Goal: Check status: Check status

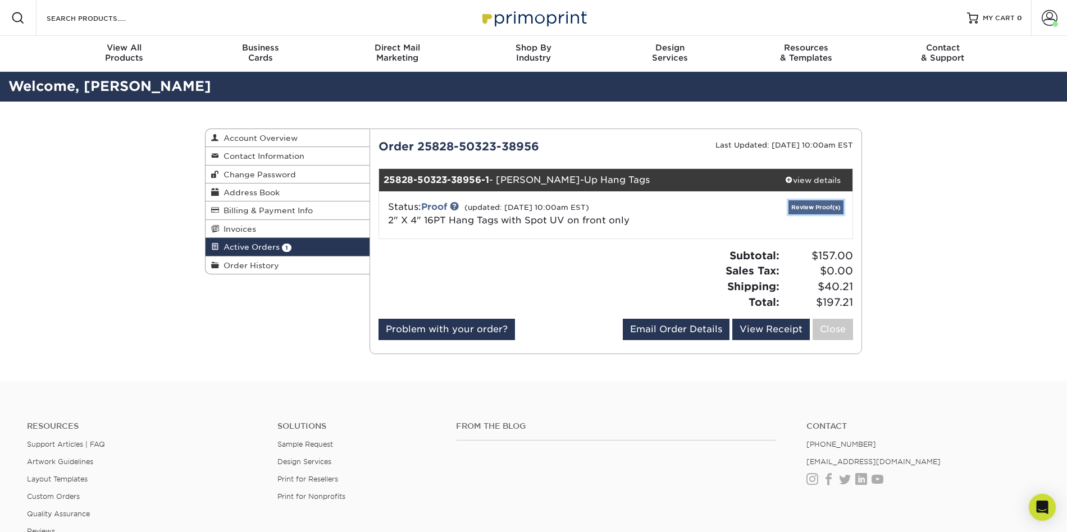
click at [812, 208] on link "Review Proof(s)" at bounding box center [816, 208] width 55 height 14
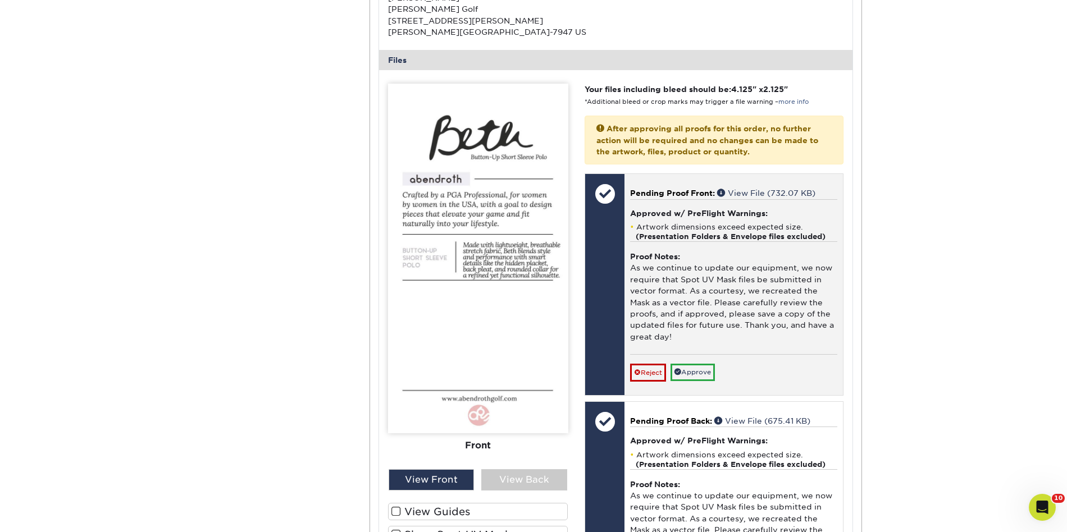
scroll to position [414, 0]
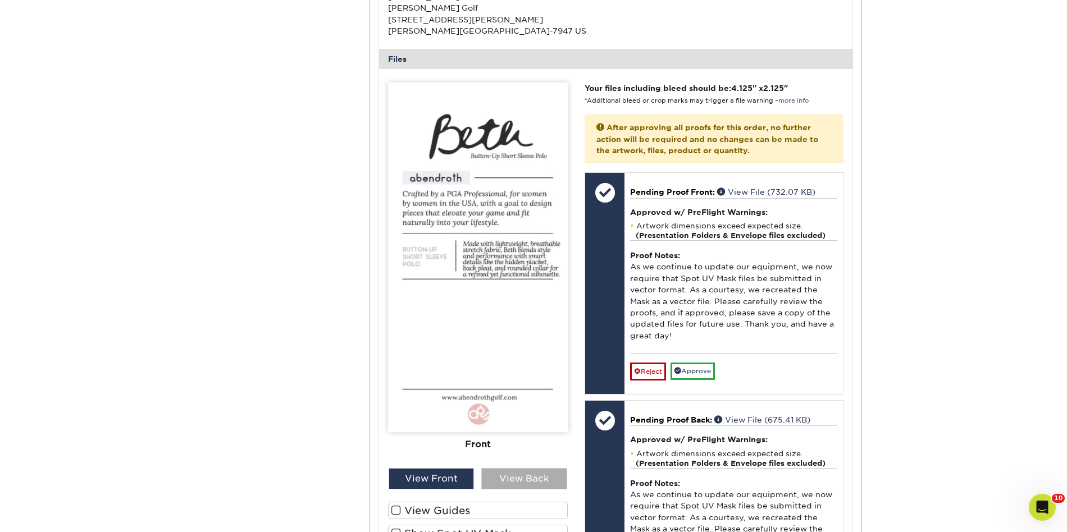
click at [508, 480] on div "View Back" at bounding box center [524, 478] width 86 height 21
click at [455, 481] on div "View Front" at bounding box center [432, 478] width 86 height 21
click at [518, 481] on div "View Back" at bounding box center [524, 478] width 86 height 21
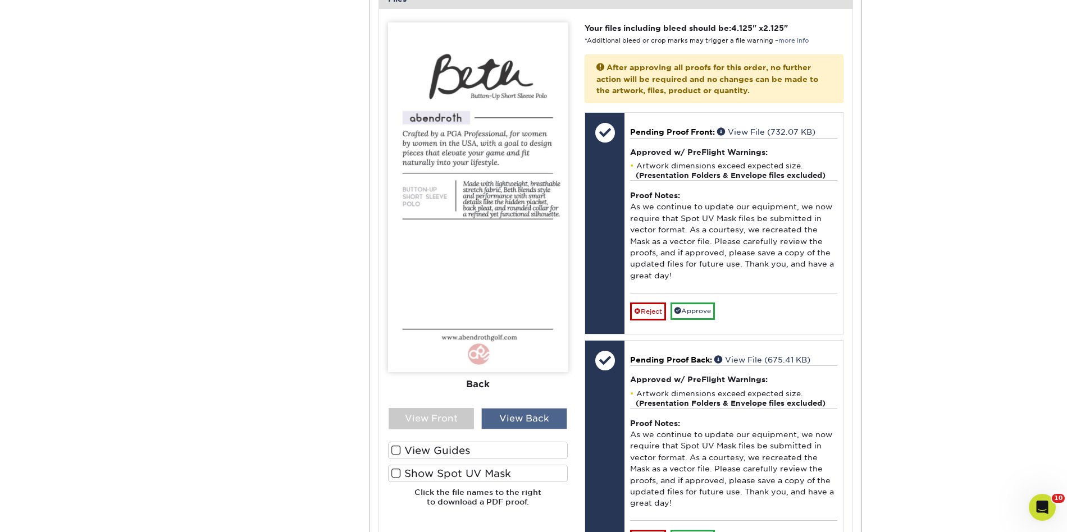
scroll to position [493, 0]
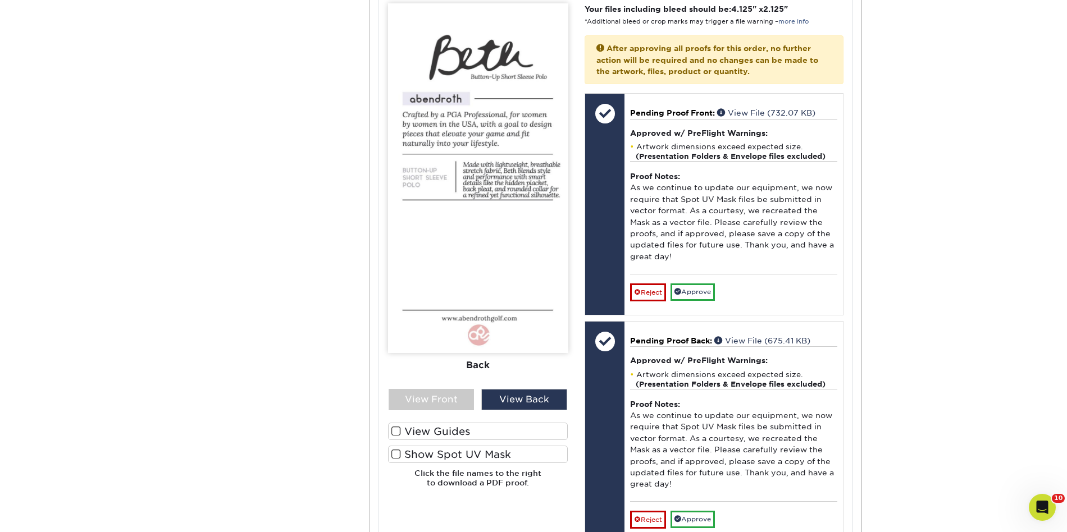
click at [493, 463] on label "Show Spot UV Mask" at bounding box center [478, 454] width 180 height 17
click at [0, 0] on input "Show Spot UV Mask" at bounding box center [0, 0] width 0 height 0
click at [453, 406] on div "View Front" at bounding box center [432, 399] width 86 height 21
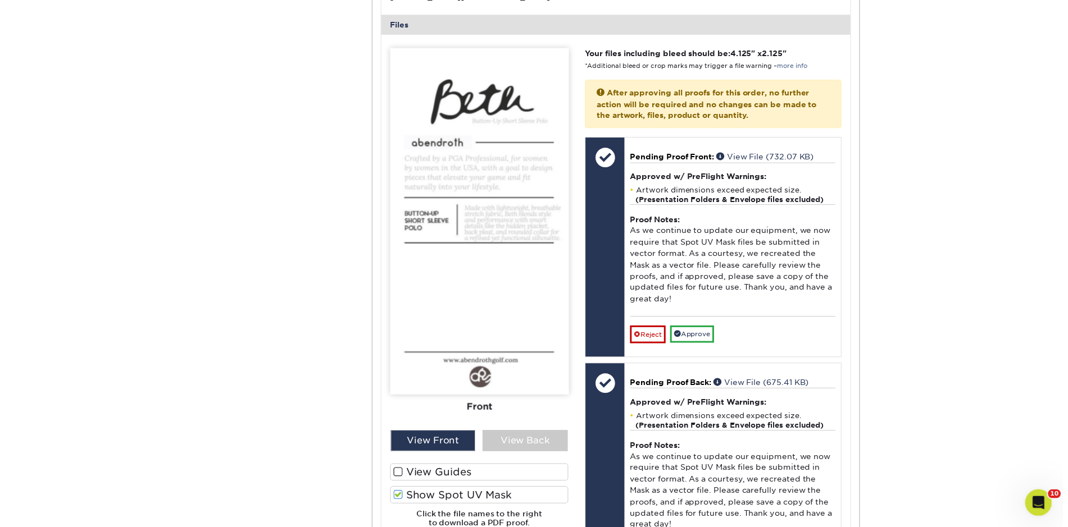
scroll to position [444, 0]
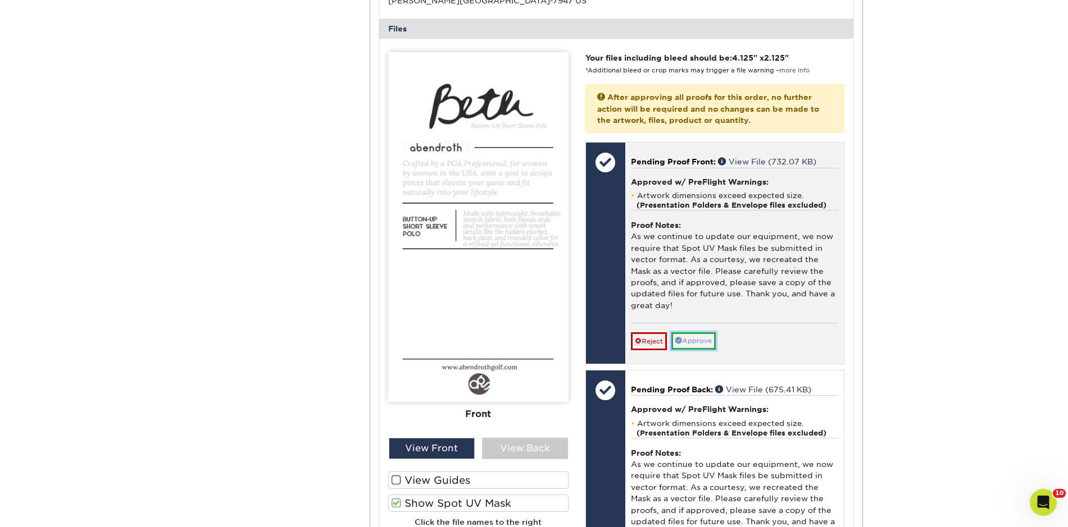
click at [712, 340] on link "Approve" at bounding box center [693, 341] width 44 height 17
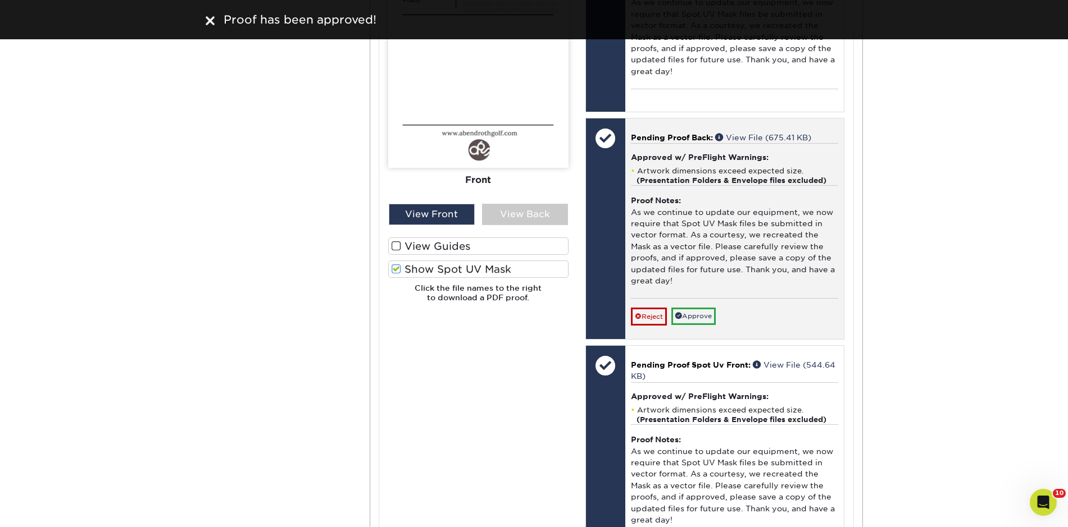
scroll to position [682, 0]
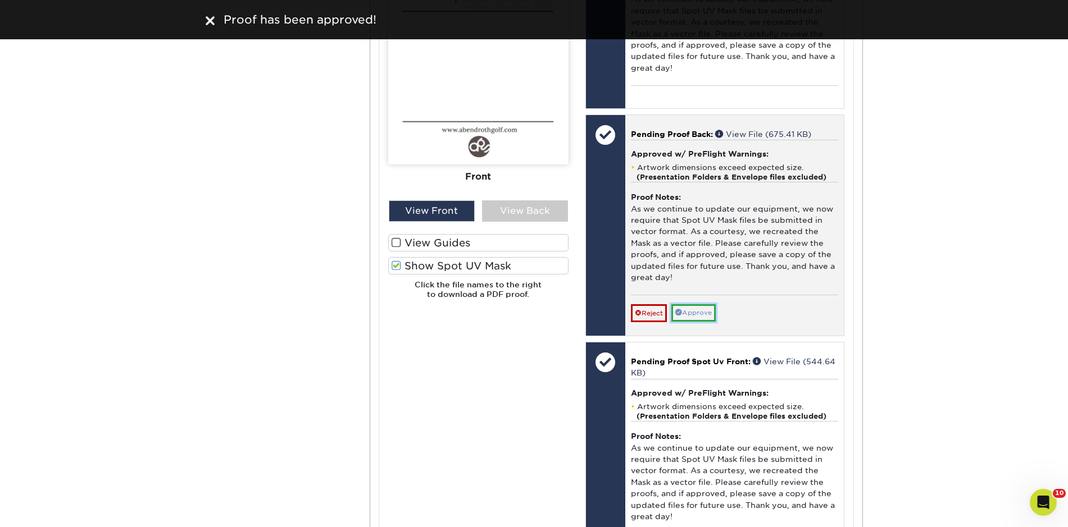
click at [690, 315] on link "Approve" at bounding box center [693, 312] width 44 height 17
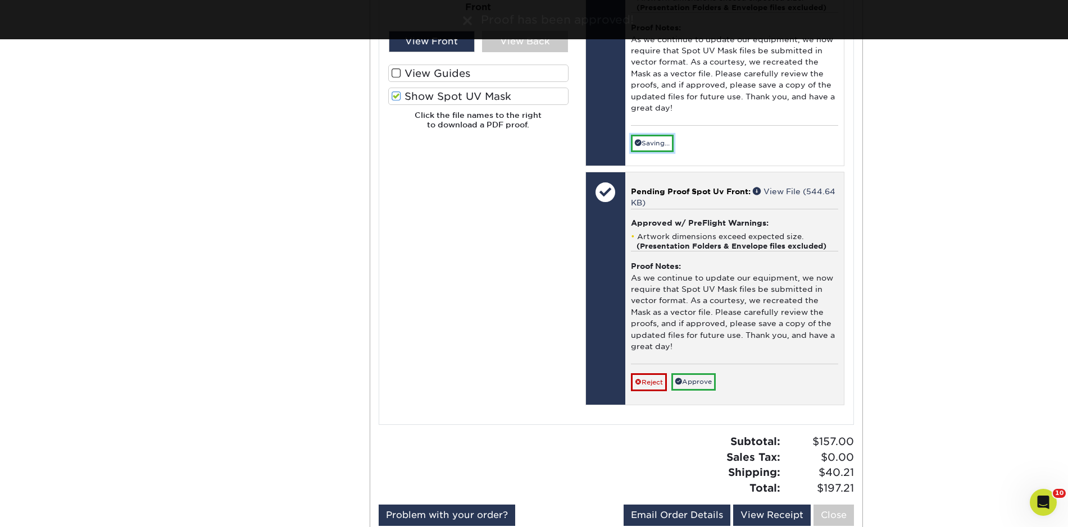
scroll to position [853, 0]
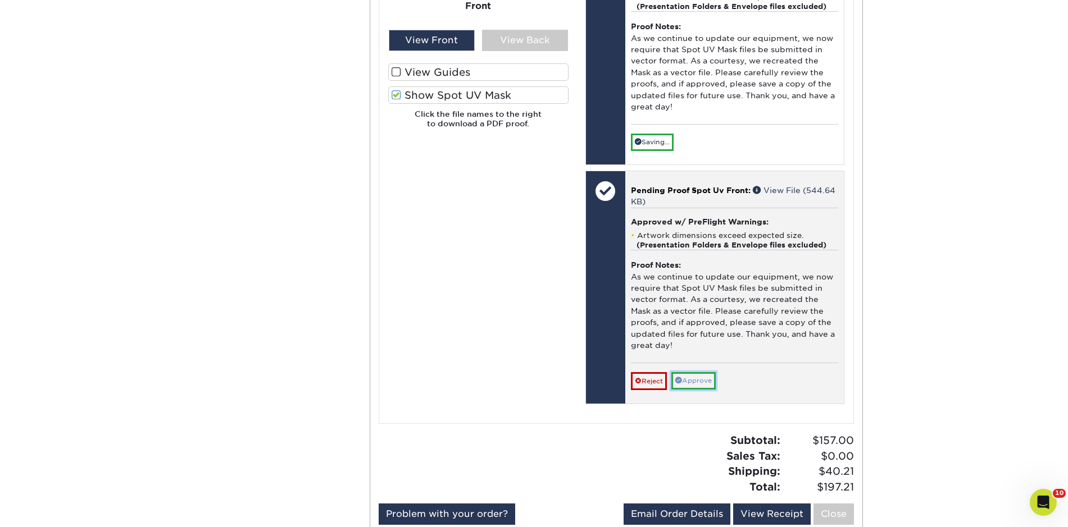
click at [706, 382] on link "Approve" at bounding box center [693, 380] width 44 height 17
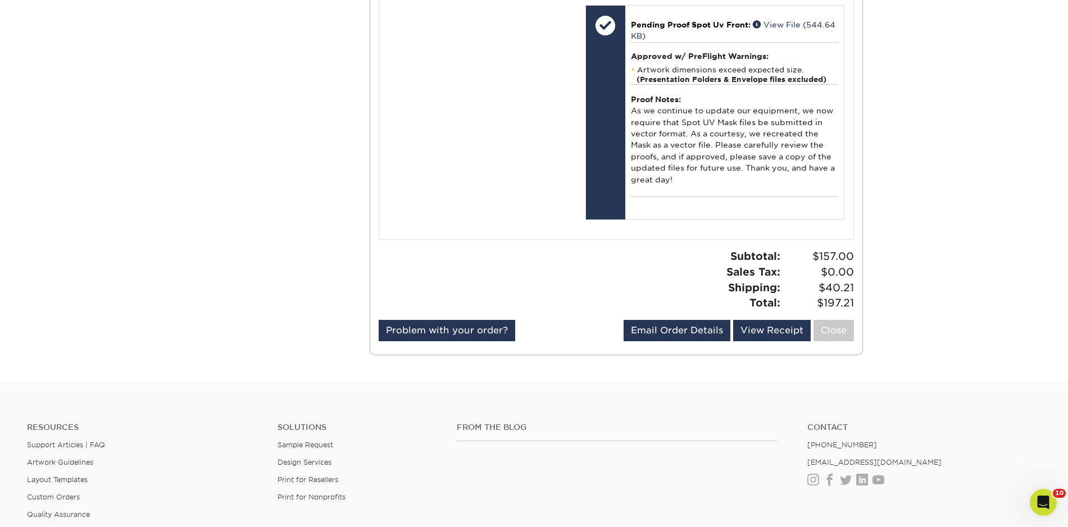
scroll to position [1002, 0]
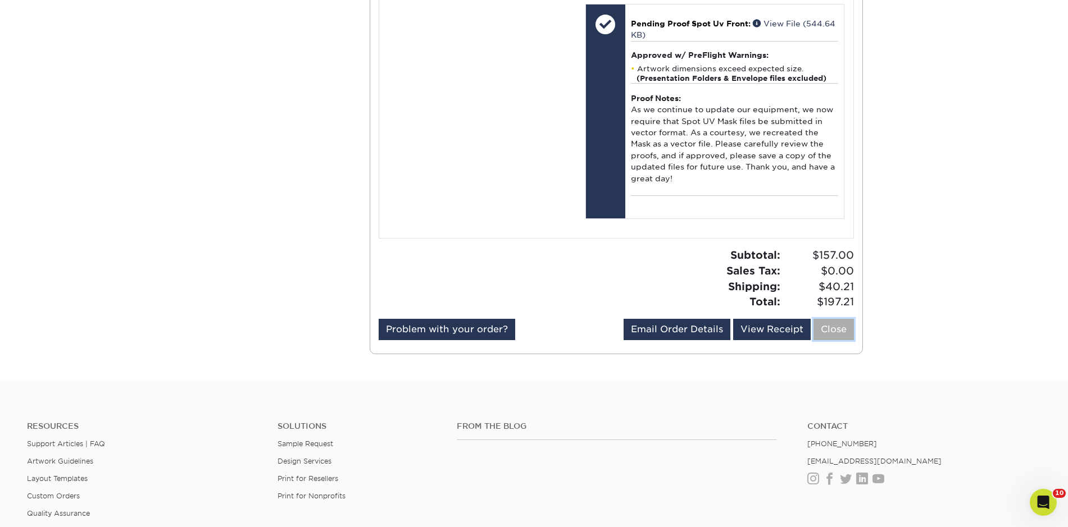
click at [837, 333] on link "Close" at bounding box center [833, 329] width 40 height 21
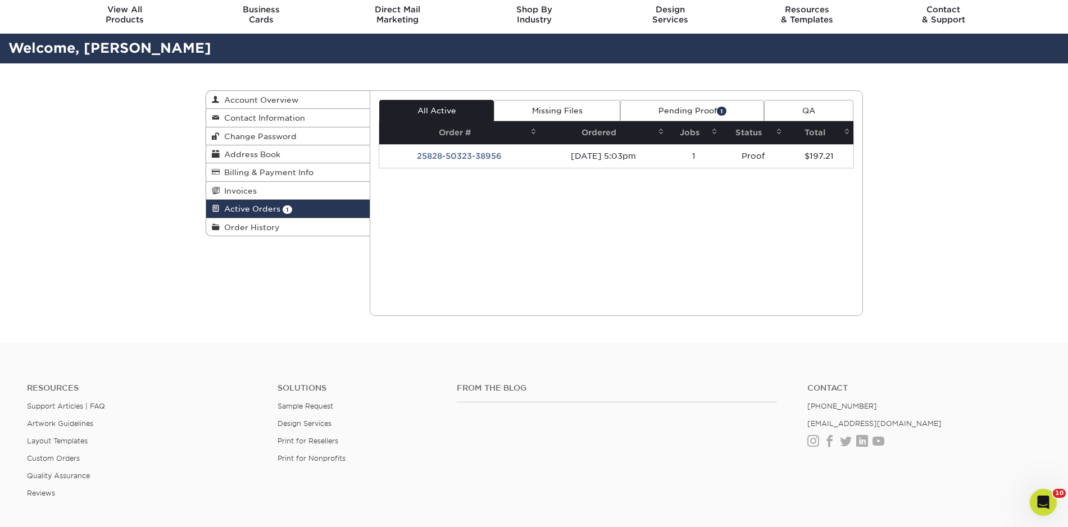
scroll to position [0, 0]
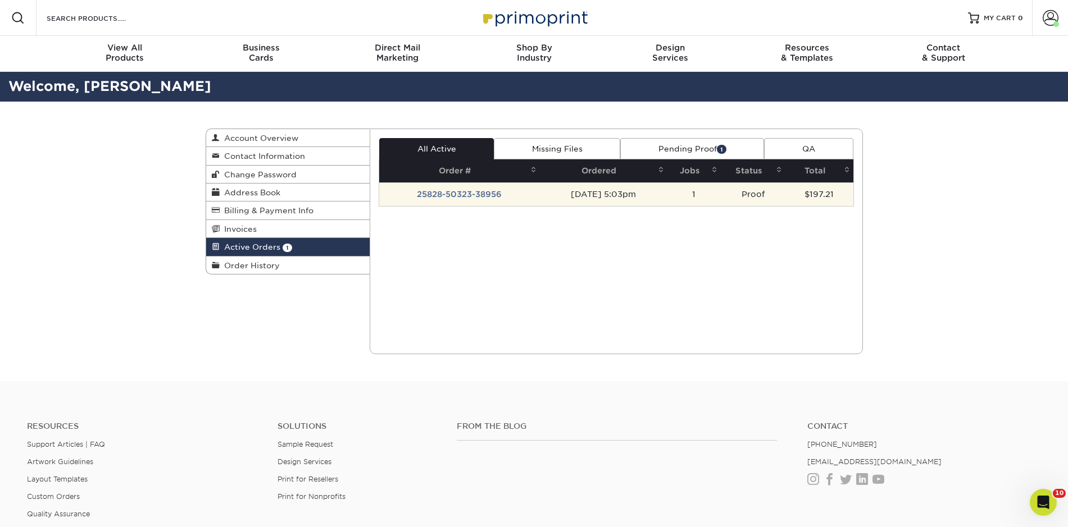
click at [452, 197] on td "25828-50323-38956" at bounding box center [459, 195] width 161 height 24
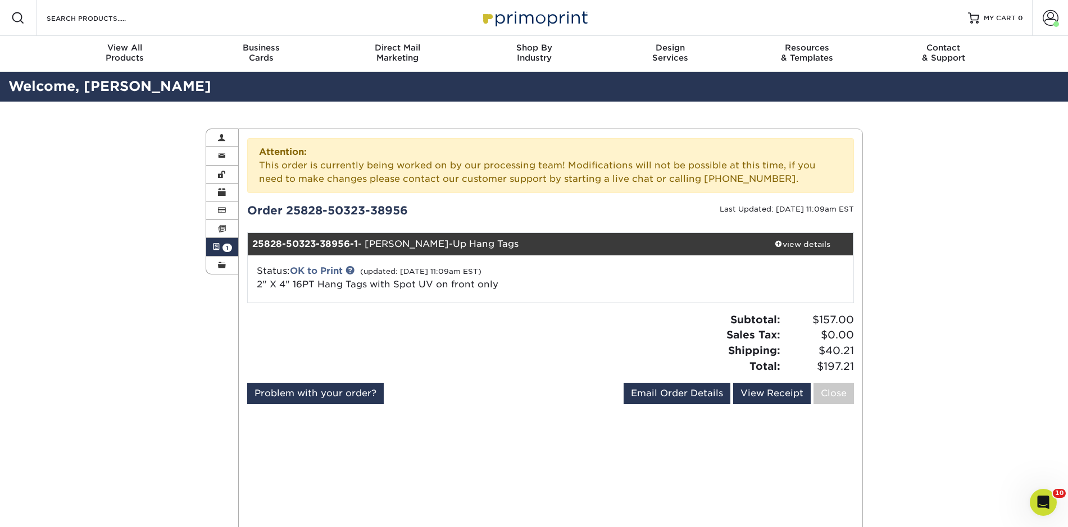
click at [222, 249] on span "1" at bounding box center [227, 248] width 10 height 8
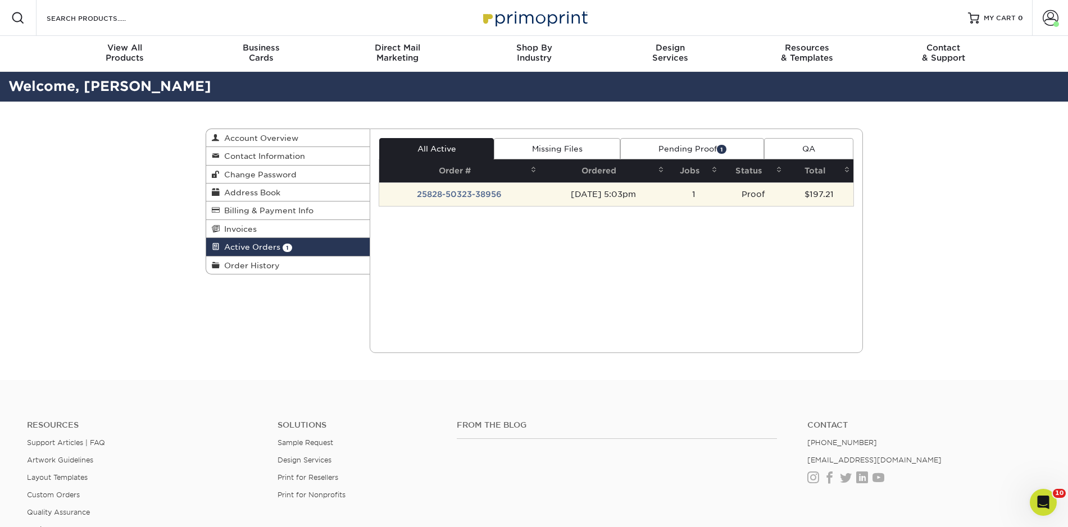
click at [480, 193] on td "25828-50323-38956" at bounding box center [459, 195] width 161 height 24
